Goal: Task Accomplishment & Management: Manage account settings

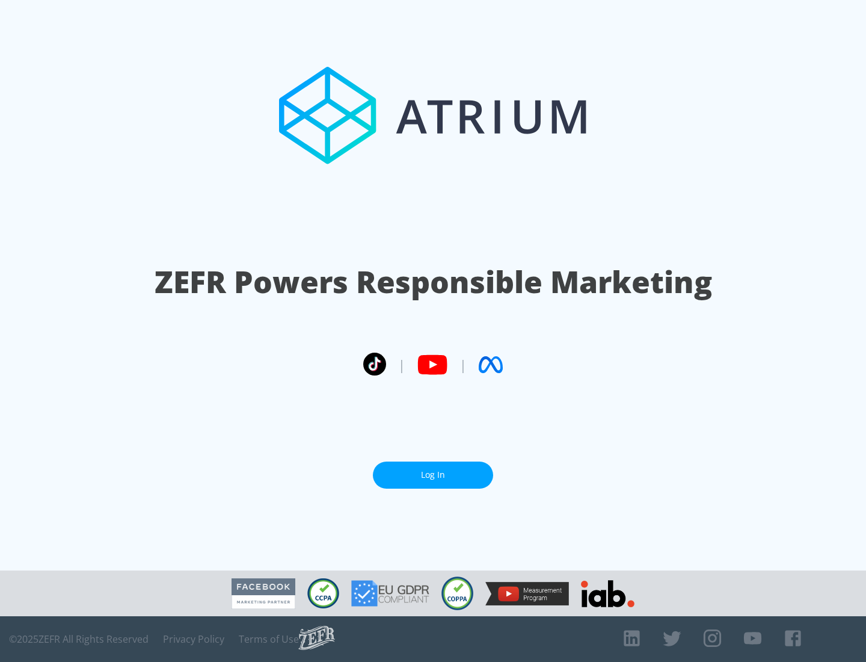
click at [433, 475] on link "Log In" at bounding box center [433, 474] width 120 height 27
